Goal: Information Seeking & Learning: Learn about a topic

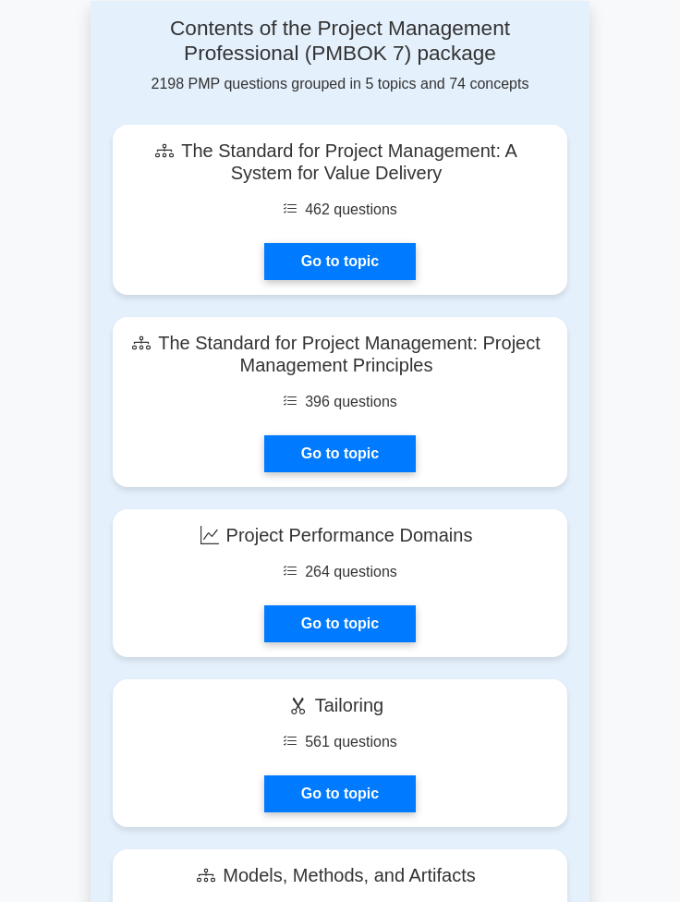
scroll to position [1271, 0]
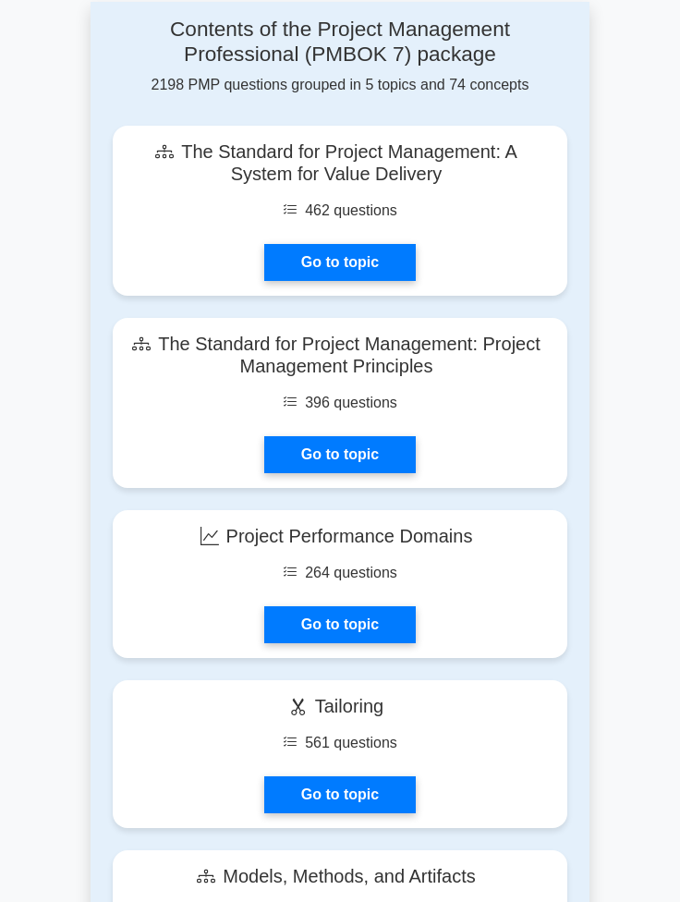
click at [402, 623] on link "Go to topic" at bounding box center [340, 625] width 152 height 37
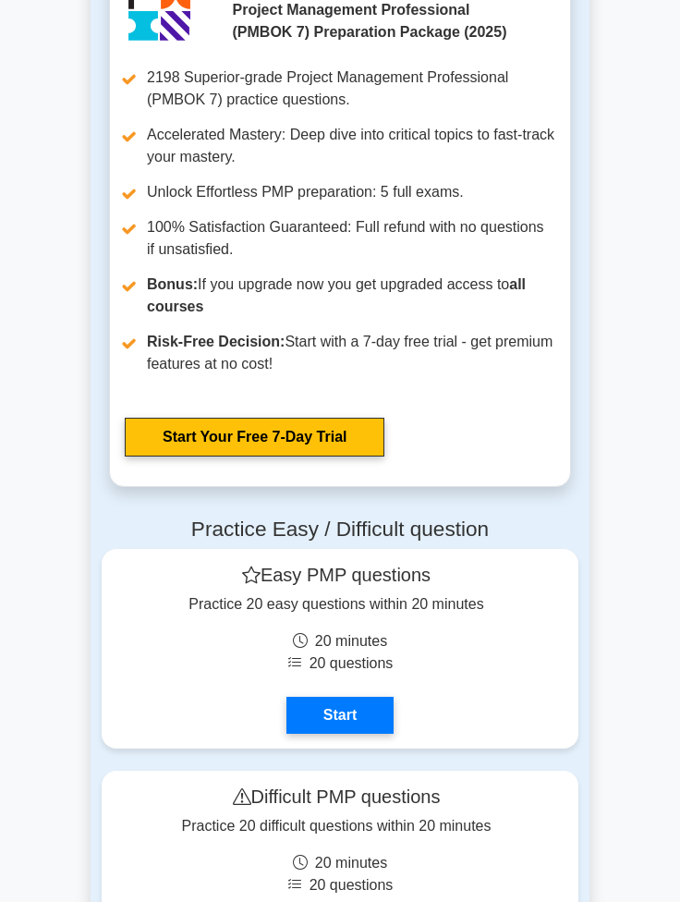
scroll to position [2701, 0]
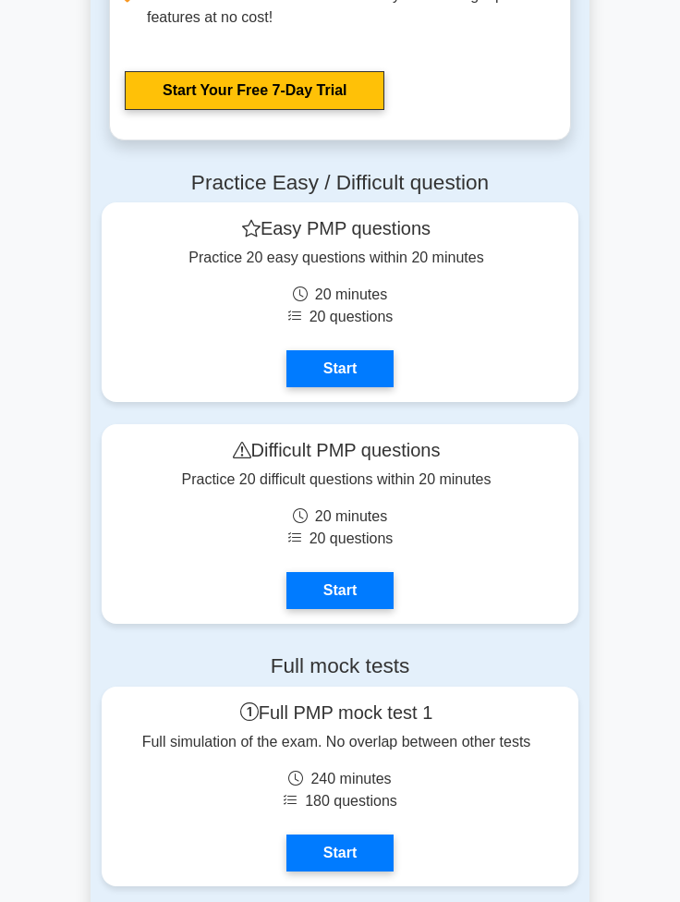
click at [610, 362] on main "Ace Your PMP Exam with Confidence Join 10,000+ successful Project Management Pr…" at bounding box center [340, 274] width 680 height 5846
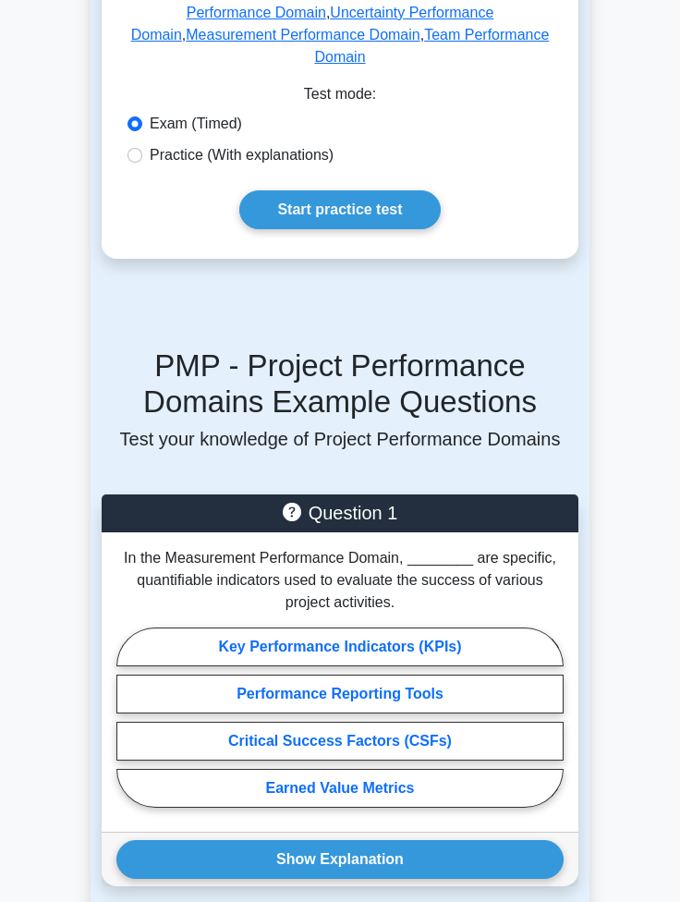
scroll to position [553, 0]
click at [401, 229] on link "Start practice test" at bounding box center [339, 209] width 201 height 39
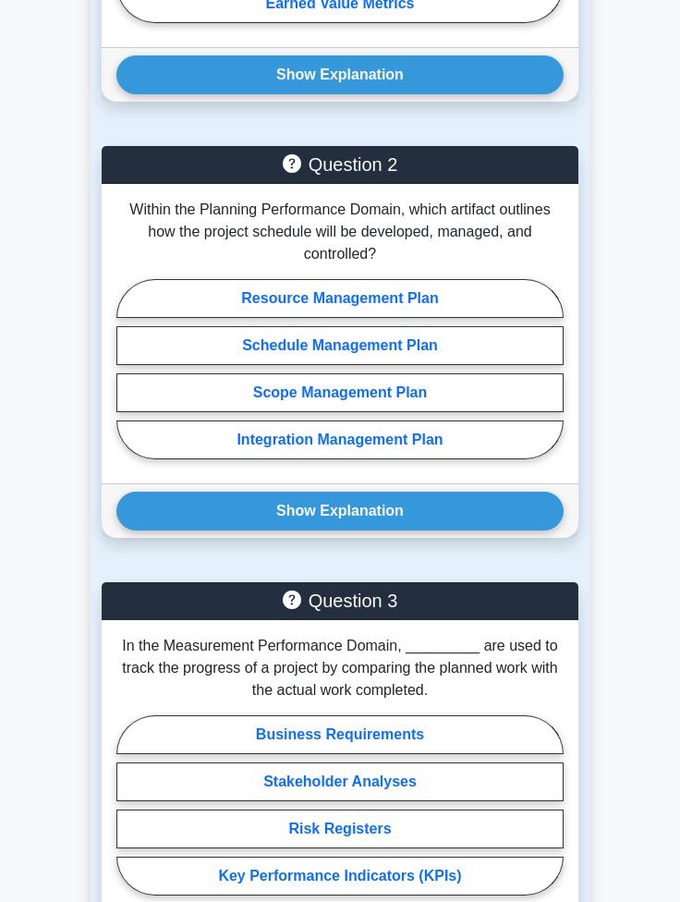
scroll to position [1342, 0]
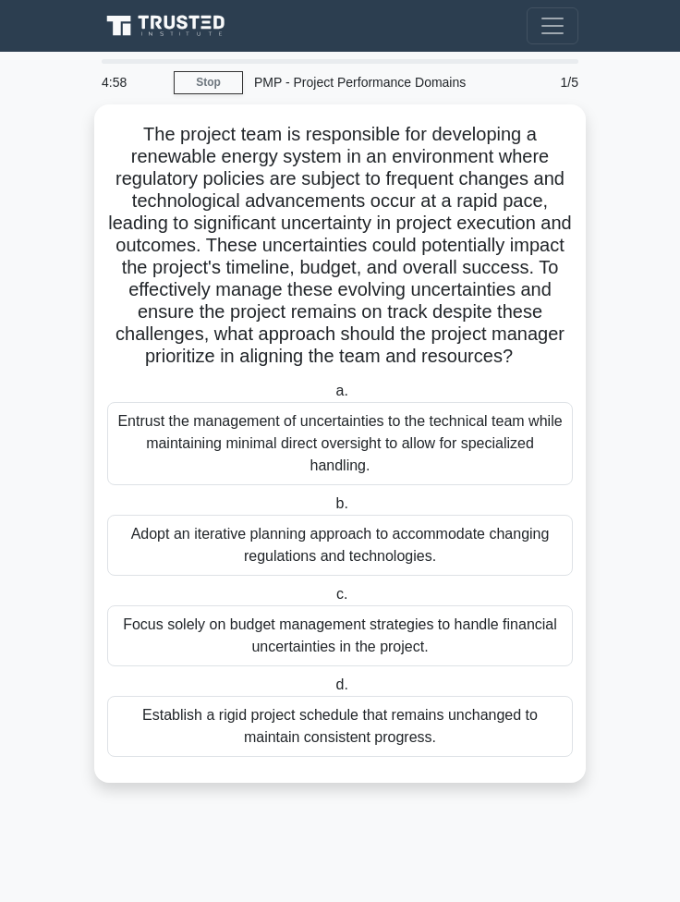
scroll to position [56, 0]
